Goal: Check status: Check status

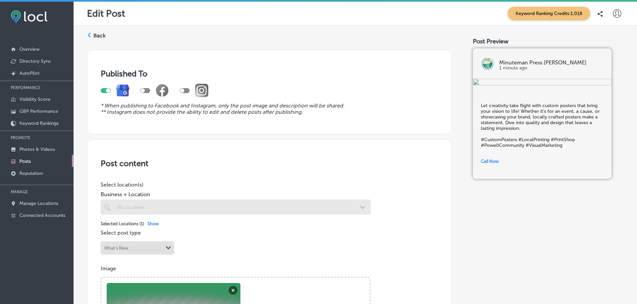
click at [90, 35] on icon at bounding box center [89, 35] width 5 height 5
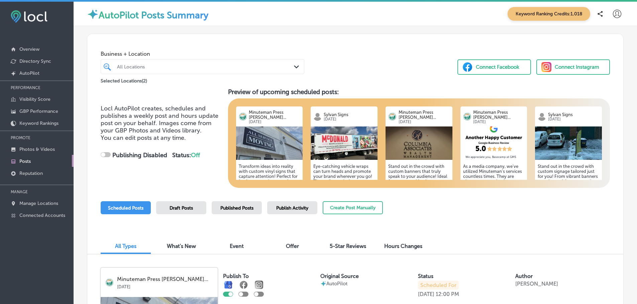
checkbox input "true"
click at [266, 139] on img at bounding box center [269, 143] width 67 height 33
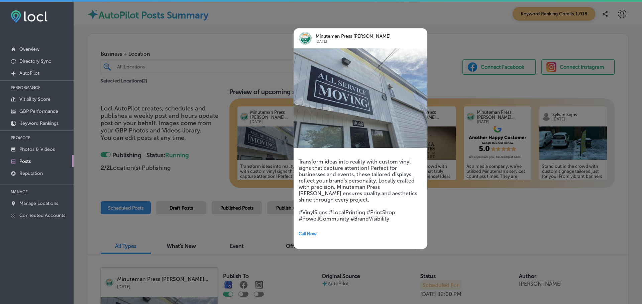
click at [448, 52] on div at bounding box center [321, 152] width 642 height 304
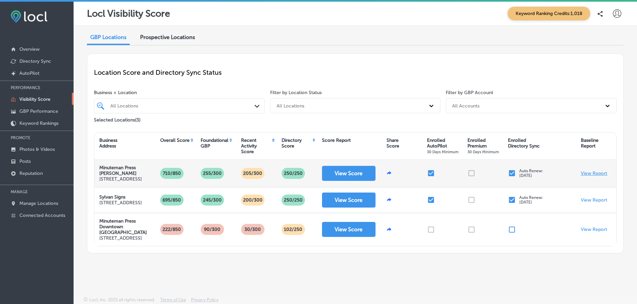
click at [584, 175] on p "View Report" at bounding box center [594, 174] width 26 height 6
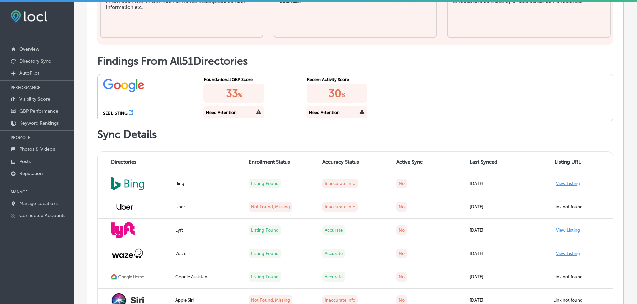
scroll to position [300, 0]
click at [256, 111] on icon at bounding box center [258, 111] width 5 height 5
click at [227, 110] on div "Need Attention" at bounding box center [221, 112] width 31 height 5
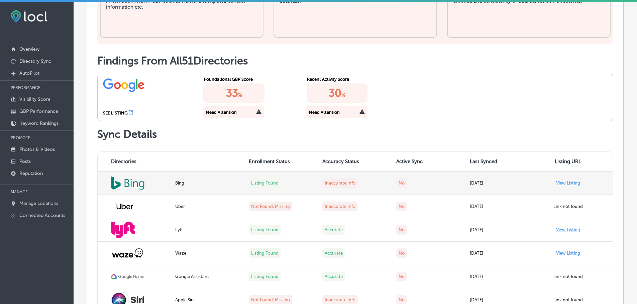
click at [568, 182] on link "View Listing" at bounding box center [568, 183] width 24 height 5
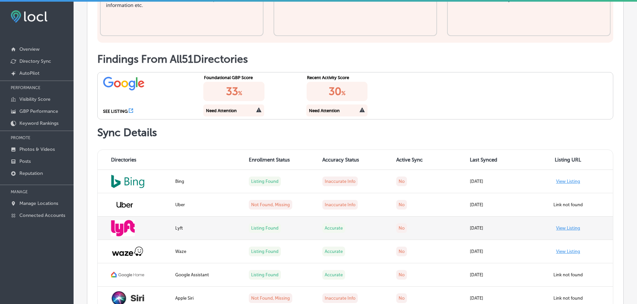
scroll to position [303, 0]
